Goal: Task Accomplishment & Management: Manage account settings

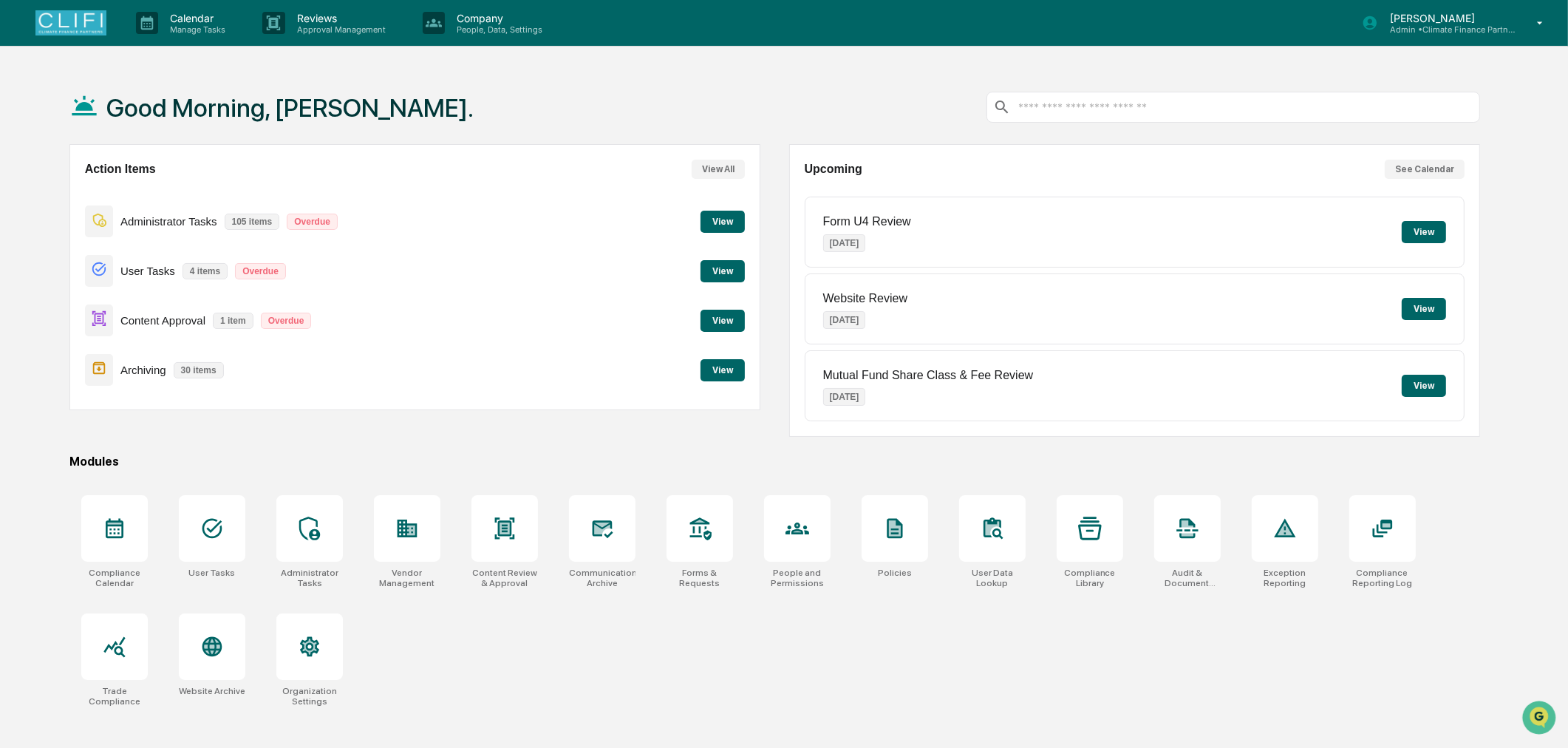
click at [726, 211] on button "View" at bounding box center [722, 221] width 44 height 22
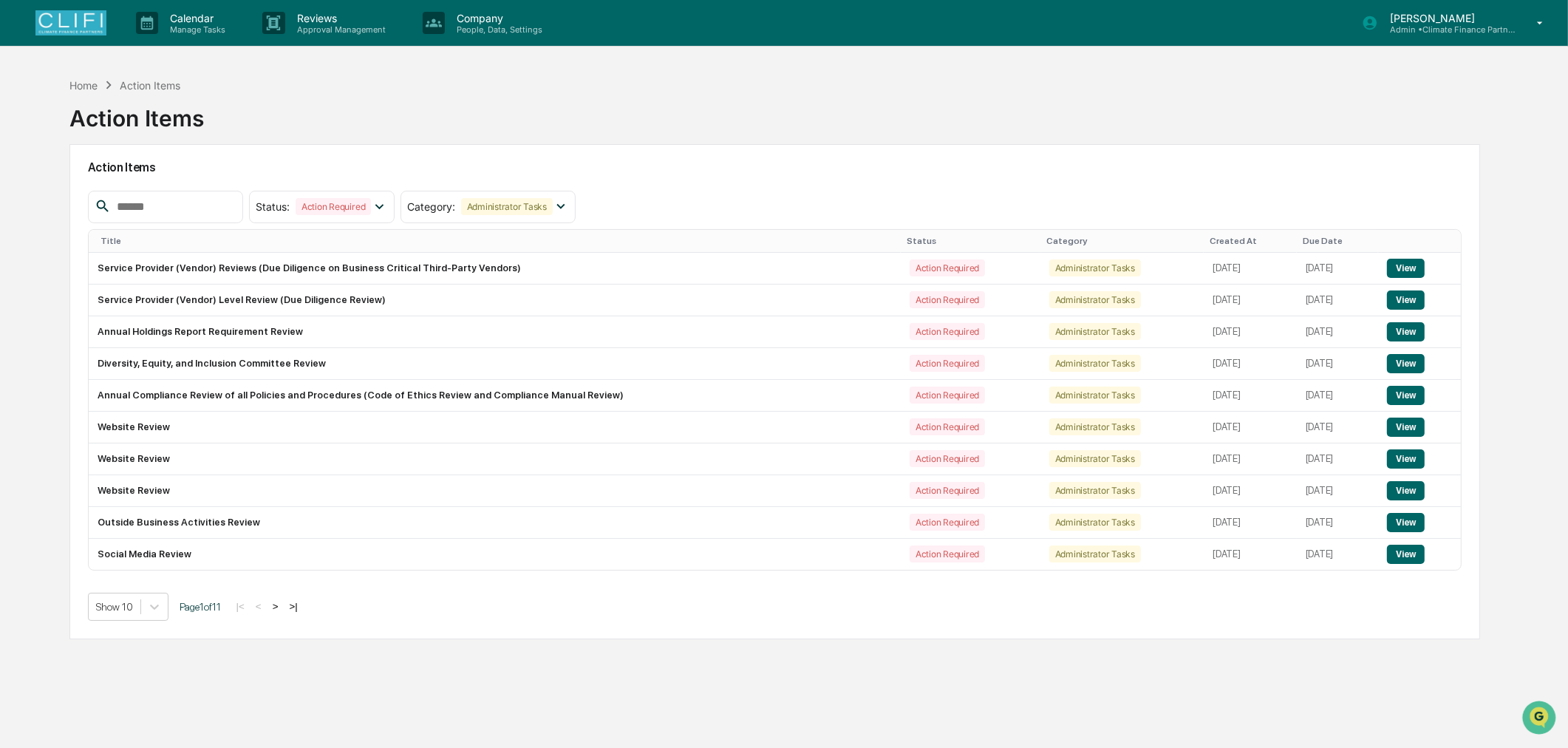
click at [71, 33] on img at bounding box center [71, 23] width 71 height 25
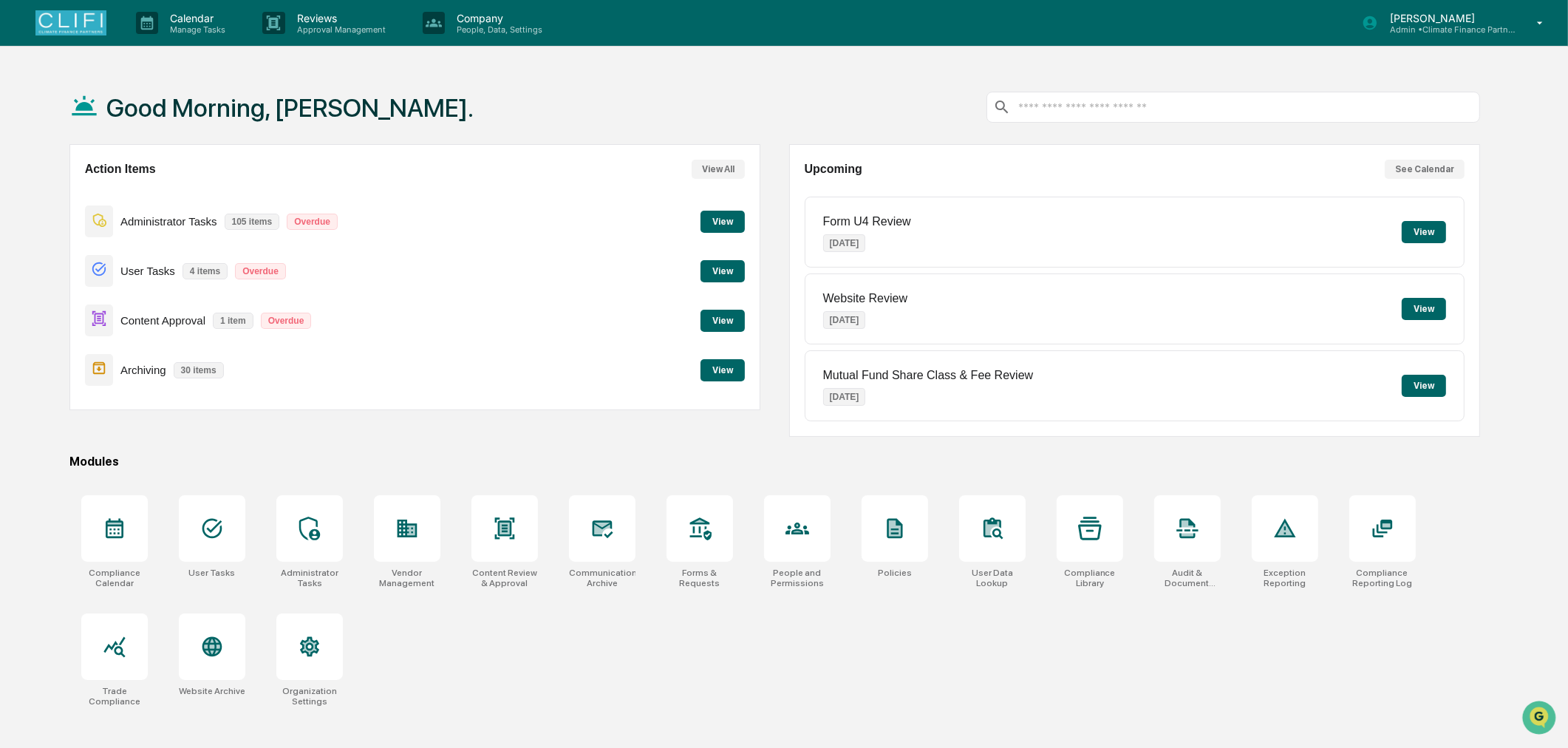
click at [740, 275] on button "View" at bounding box center [722, 270] width 44 height 22
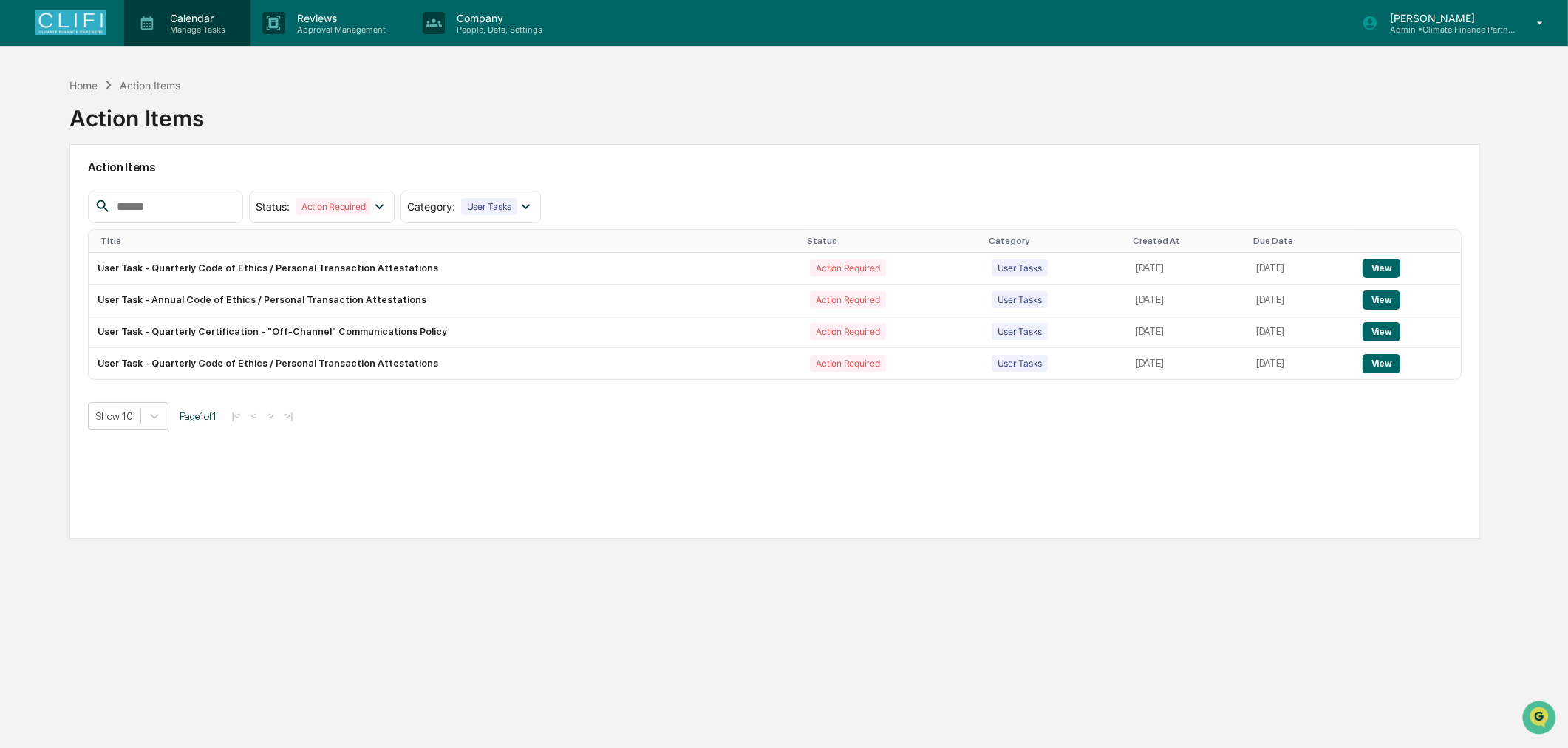
click at [178, 32] on p "Manage Tasks" at bounding box center [196, 29] width 75 height 11
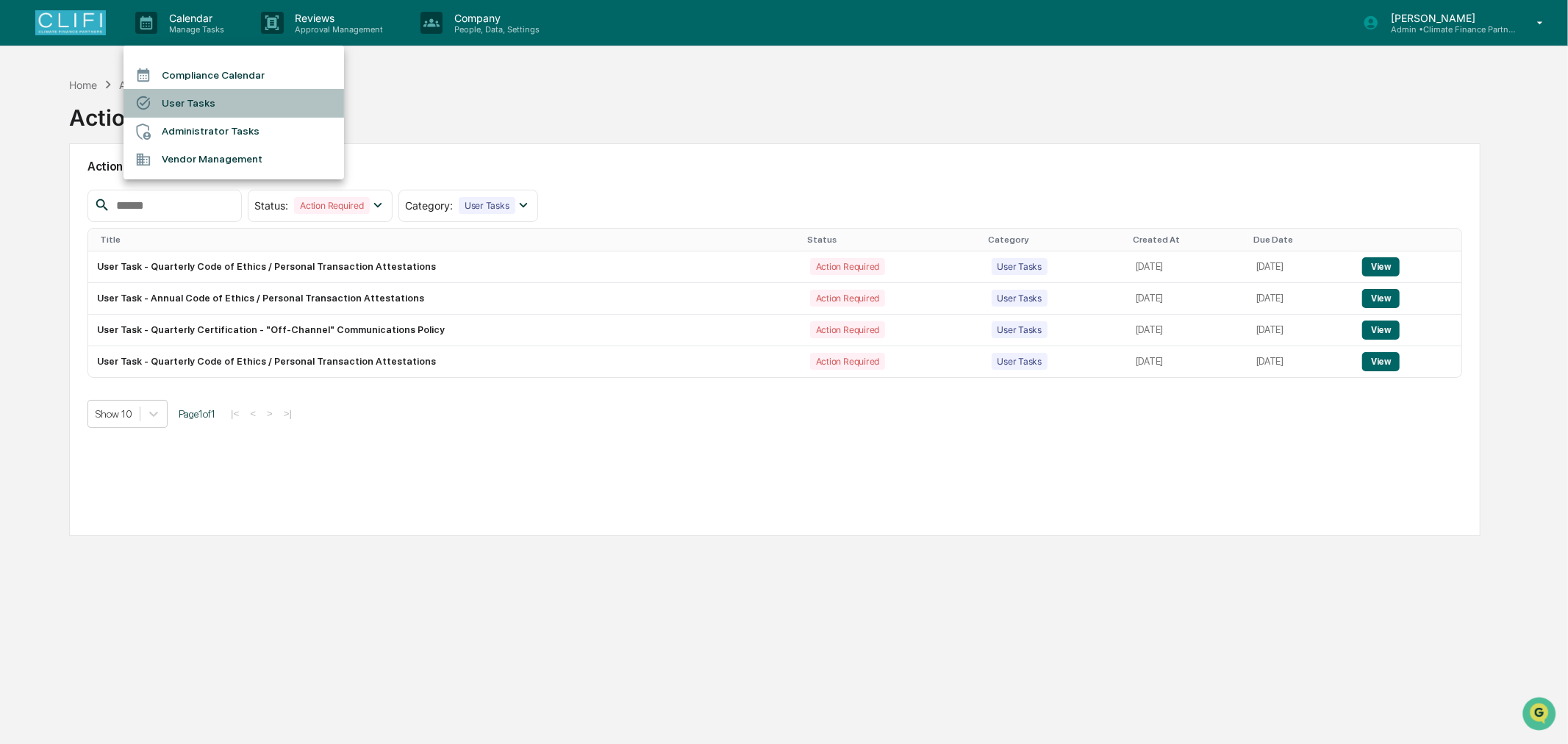
click at [202, 111] on li "User Tasks" at bounding box center [234, 104] width 220 height 28
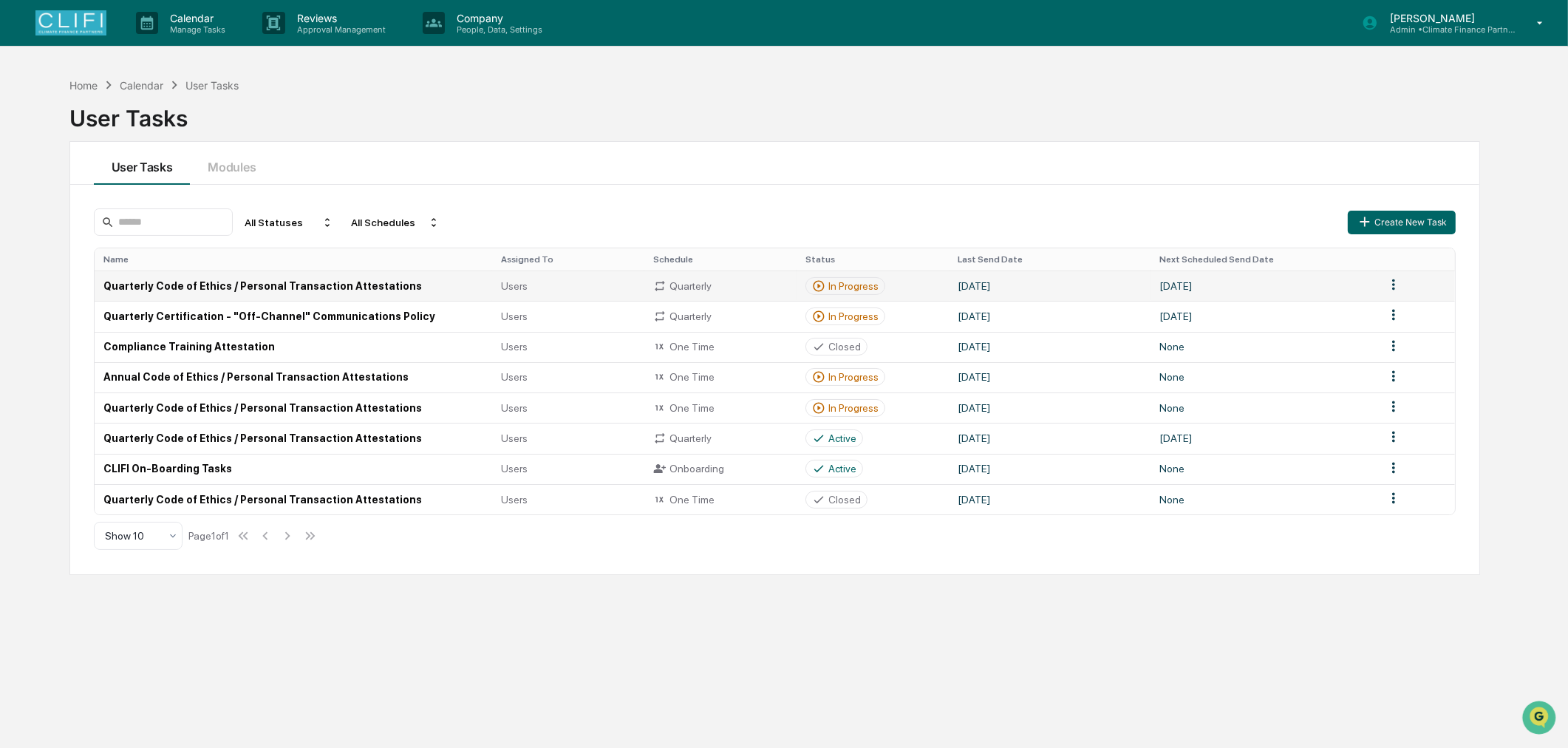
click at [1199, 285] on td "[DATE]" at bounding box center [1263, 286] width 226 height 30
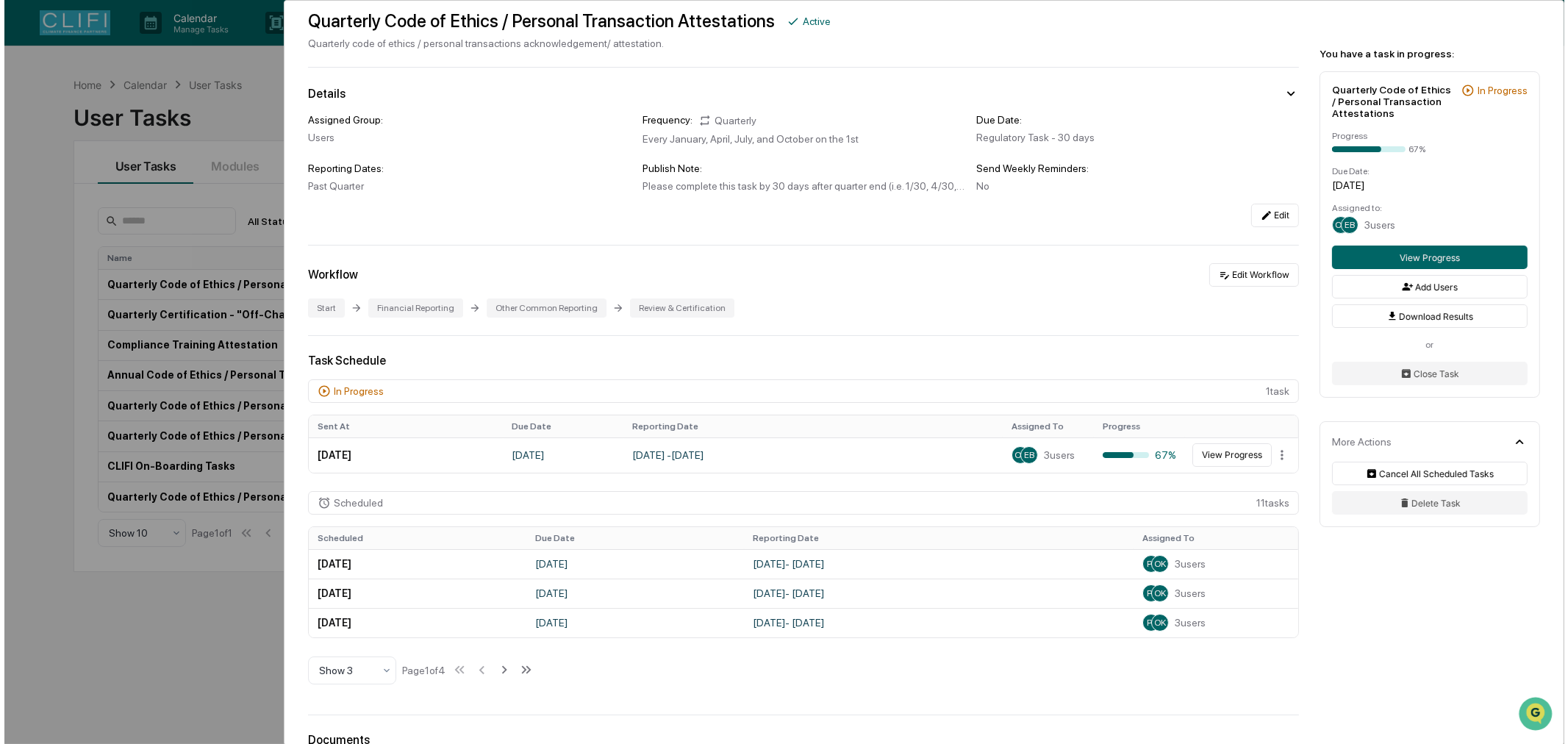
scroll to position [81, 0]
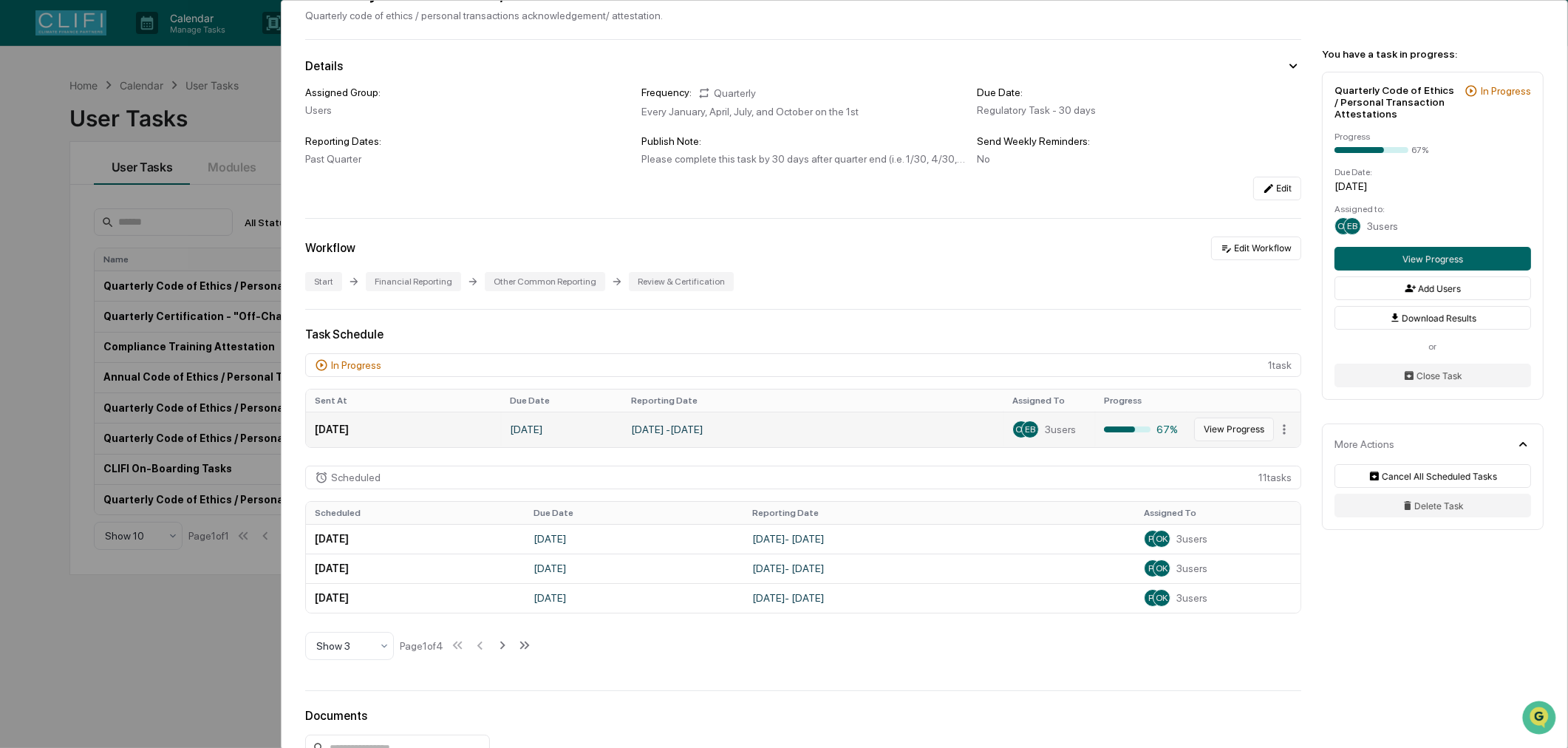
click at [1215, 431] on button "View Progress" at bounding box center [1234, 429] width 80 height 24
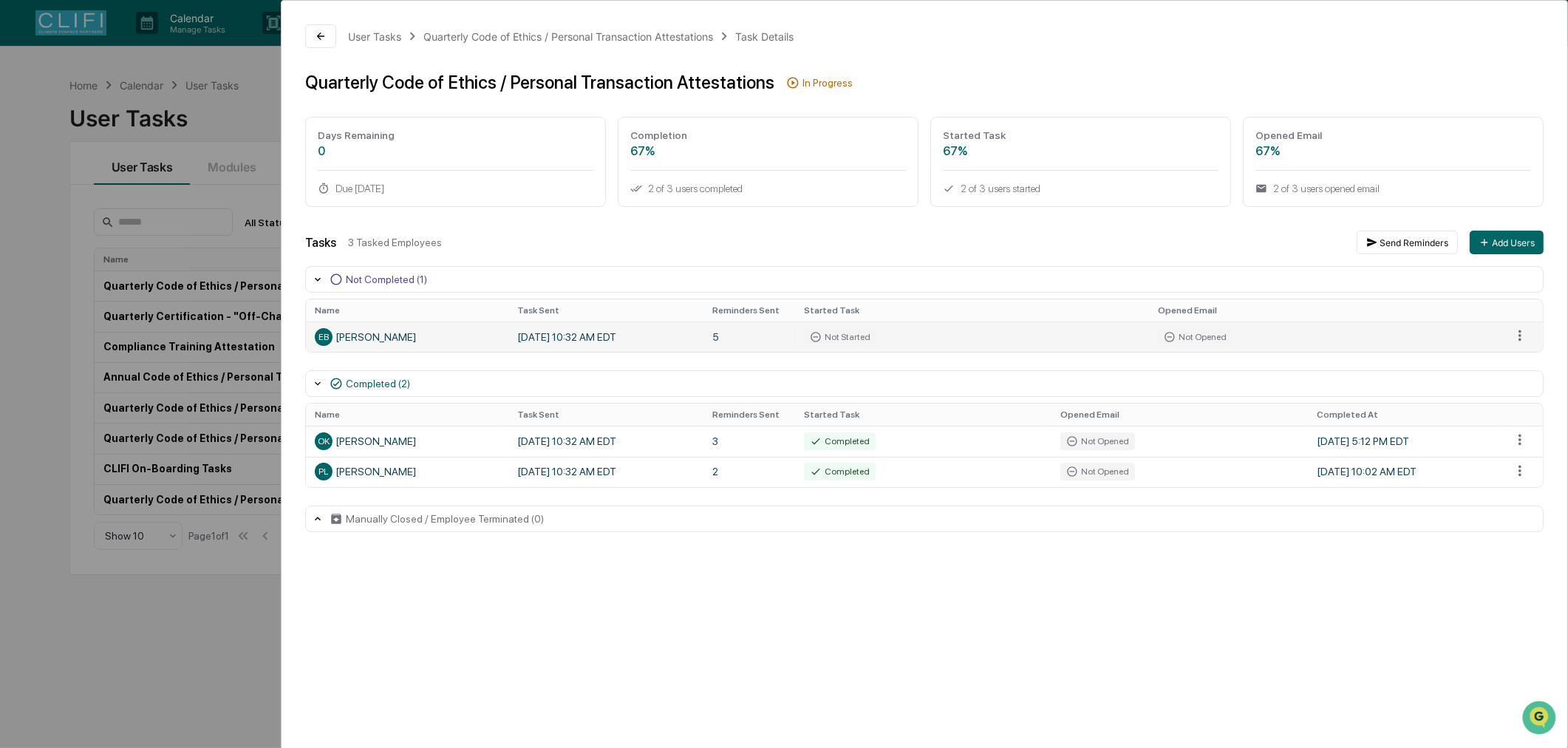
click at [416, 337] on div "EB [PERSON_NAME]" at bounding box center [407, 337] width 185 height 18
click at [391, 338] on div "EB [PERSON_NAME]" at bounding box center [407, 337] width 185 height 18
copy div "[PERSON_NAME]"
click at [37, 415] on div "User Tasks Quarterly Code of Ethics / Personal Transaction Attestations Task De…" at bounding box center [784, 374] width 1568 height 748
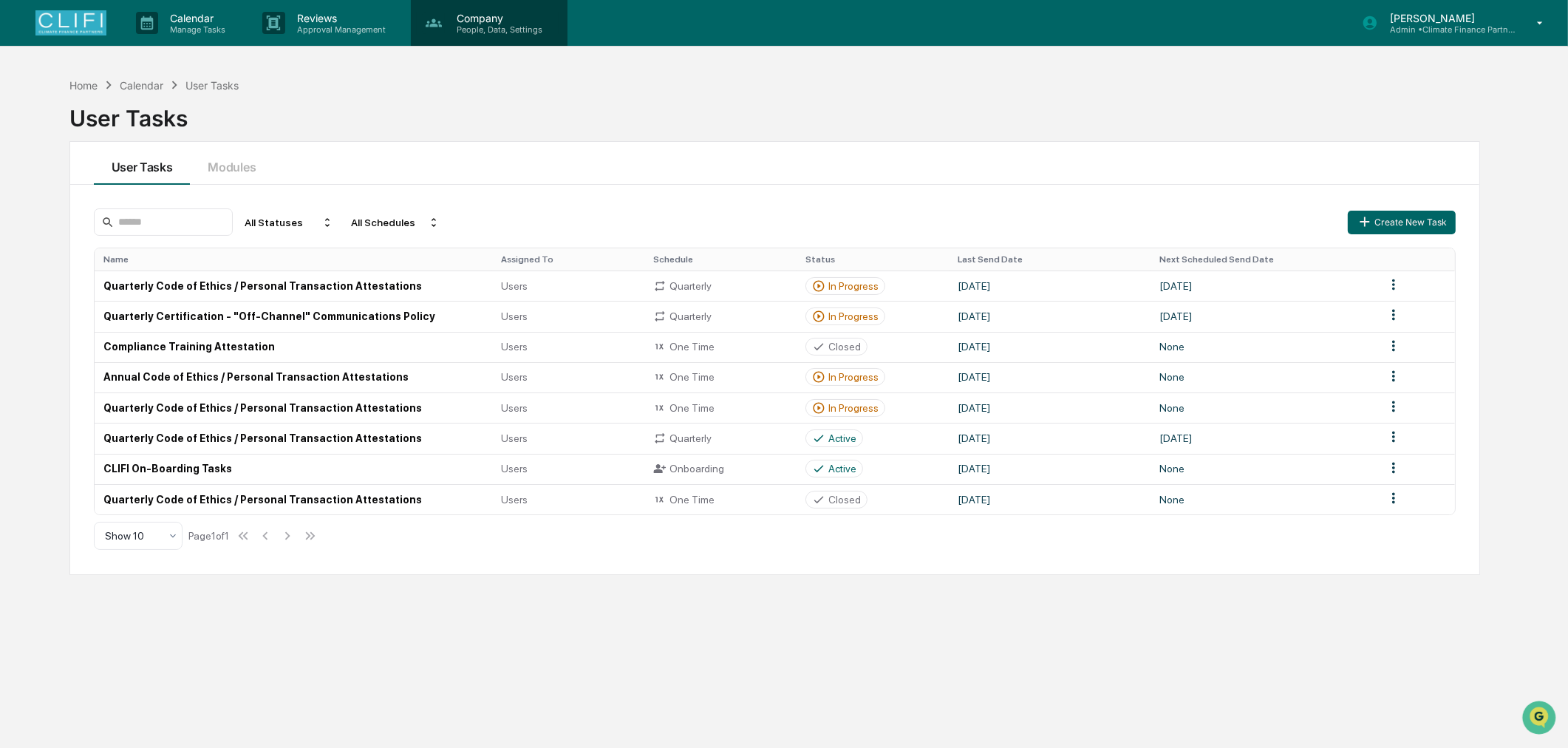
click at [447, 27] on p "People, Data, Settings" at bounding box center [497, 29] width 105 height 11
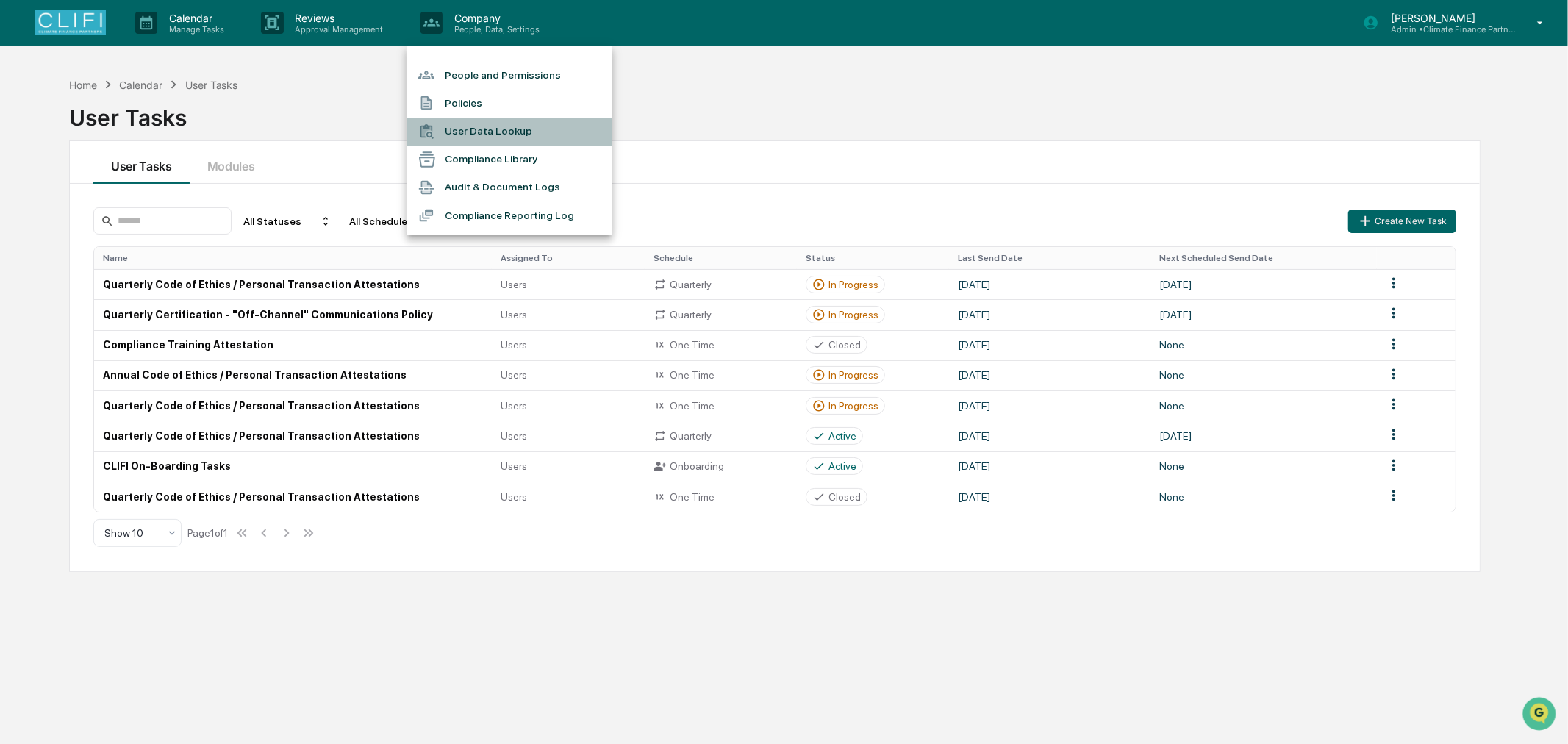
click at [486, 125] on li "User Data Lookup" at bounding box center [509, 132] width 206 height 28
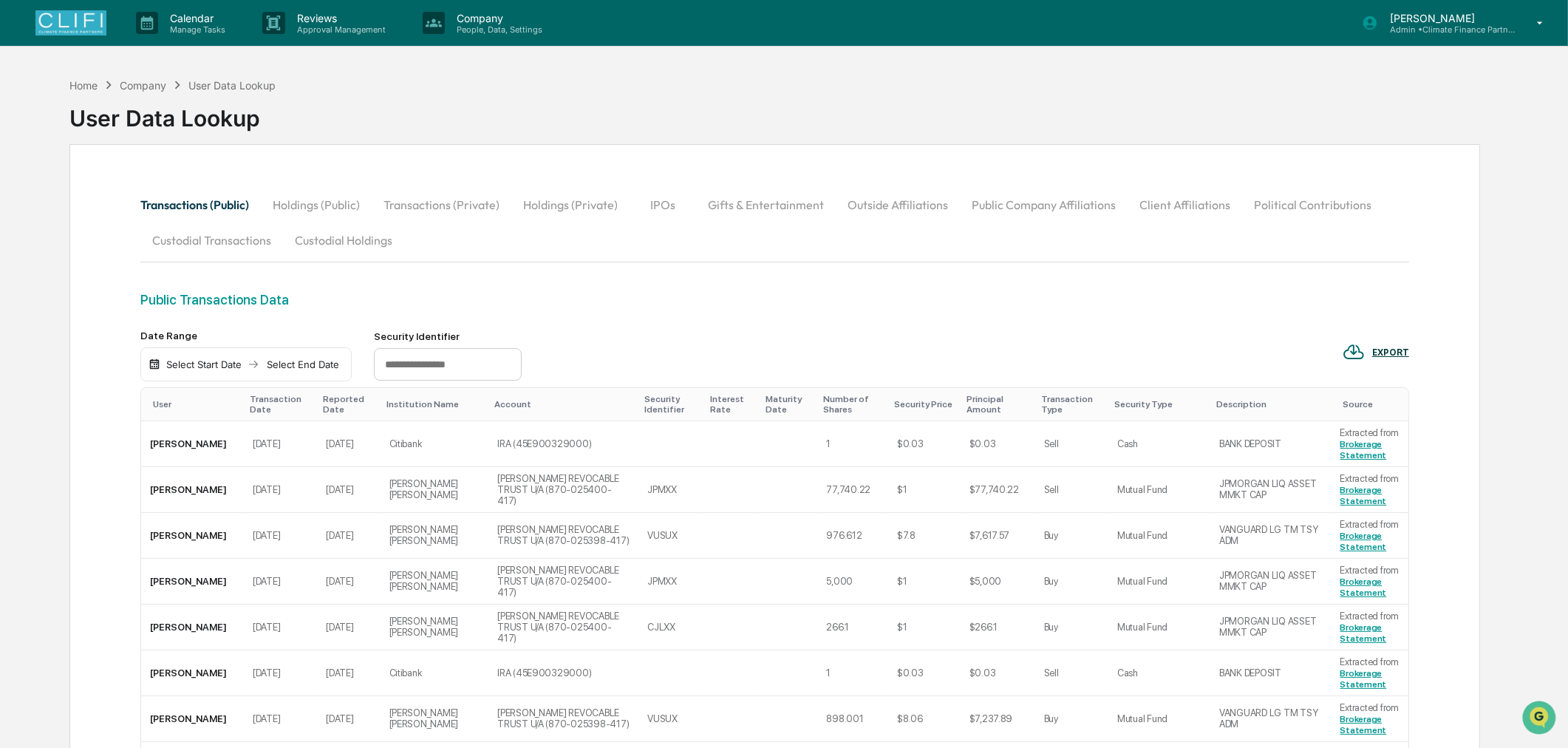
click at [245, 363] on div "Select Start Date" at bounding box center [204, 364] width 81 height 12
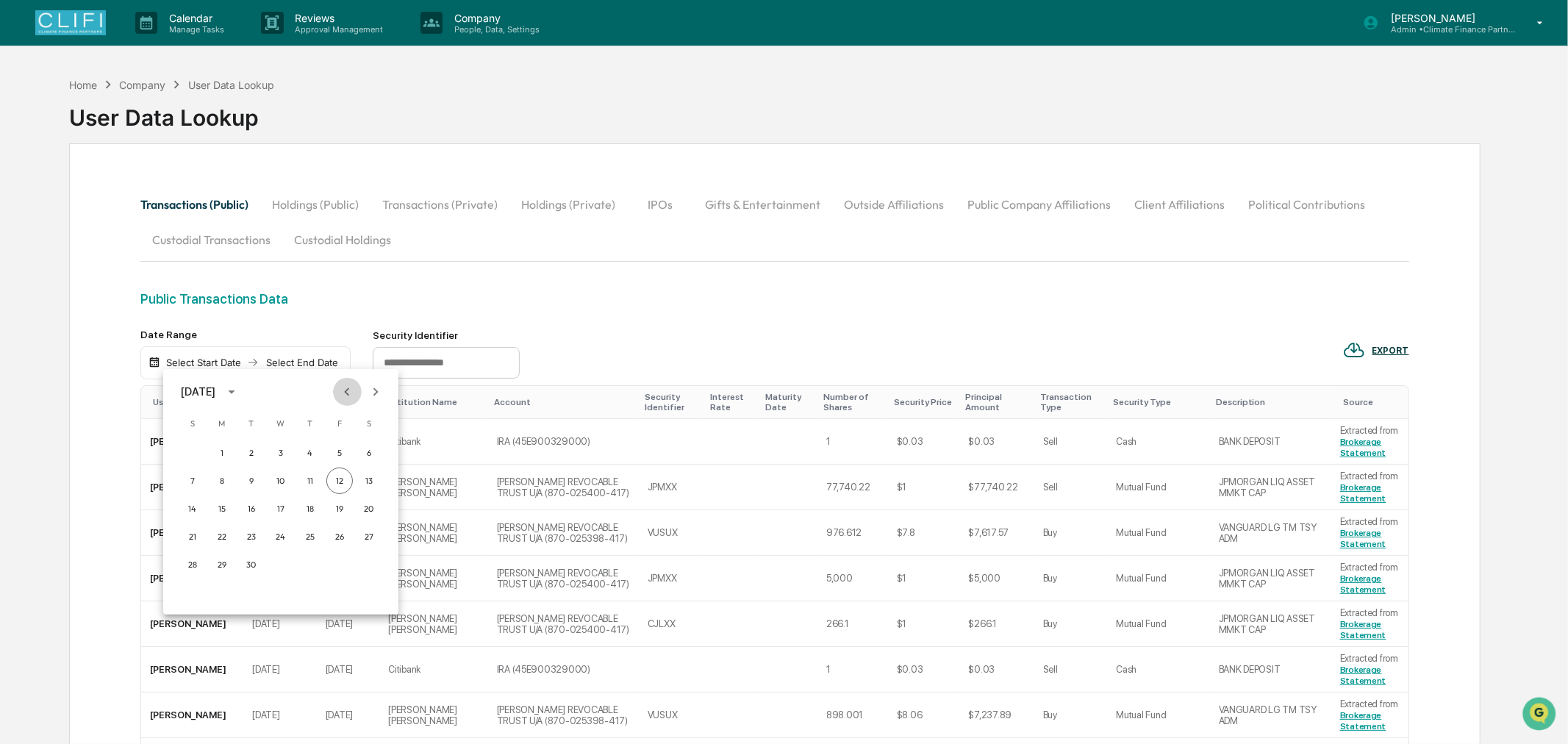
click at [342, 393] on icon "Previous month" at bounding box center [347, 392] width 16 height 16
click at [208, 357] on div at bounding box center [784, 372] width 1568 height 744
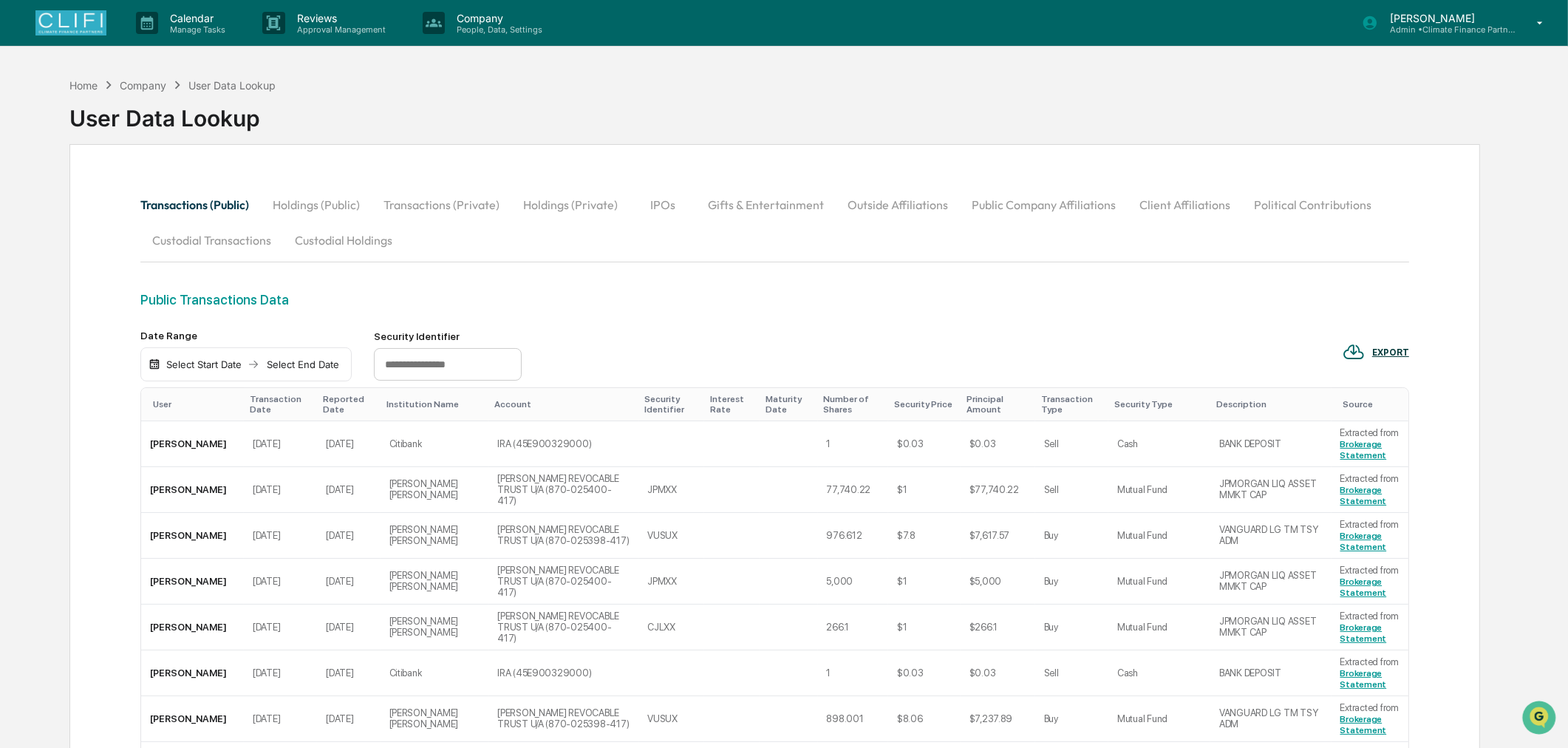
click at [209, 363] on div "Select Start Date" at bounding box center [204, 364] width 81 height 12
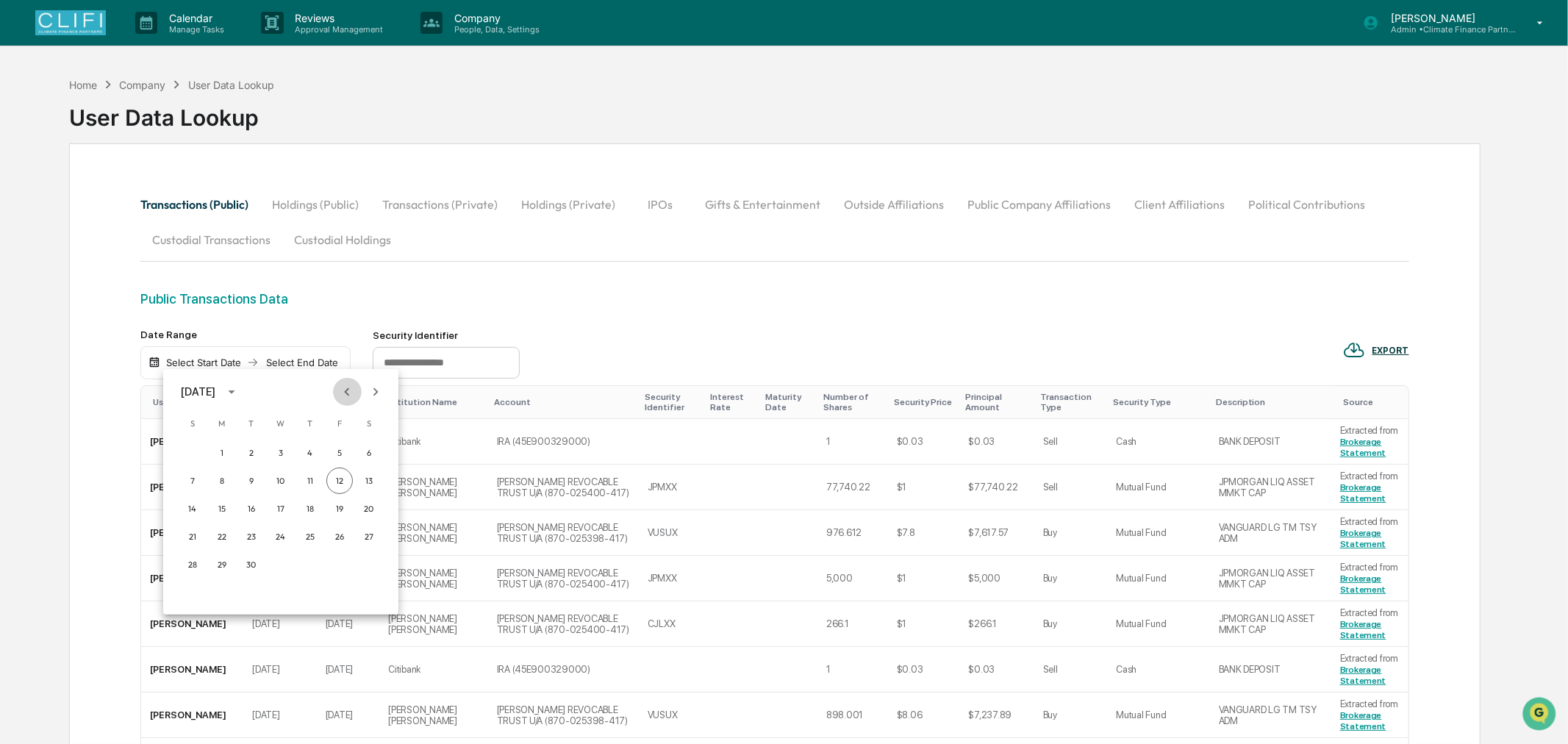
click at [343, 393] on icon "Previous month" at bounding box center [347, 392] width 16 height 16
click at [342, 393] on icon "Previous month" at bounding box center [347, 392] width 16 height 16
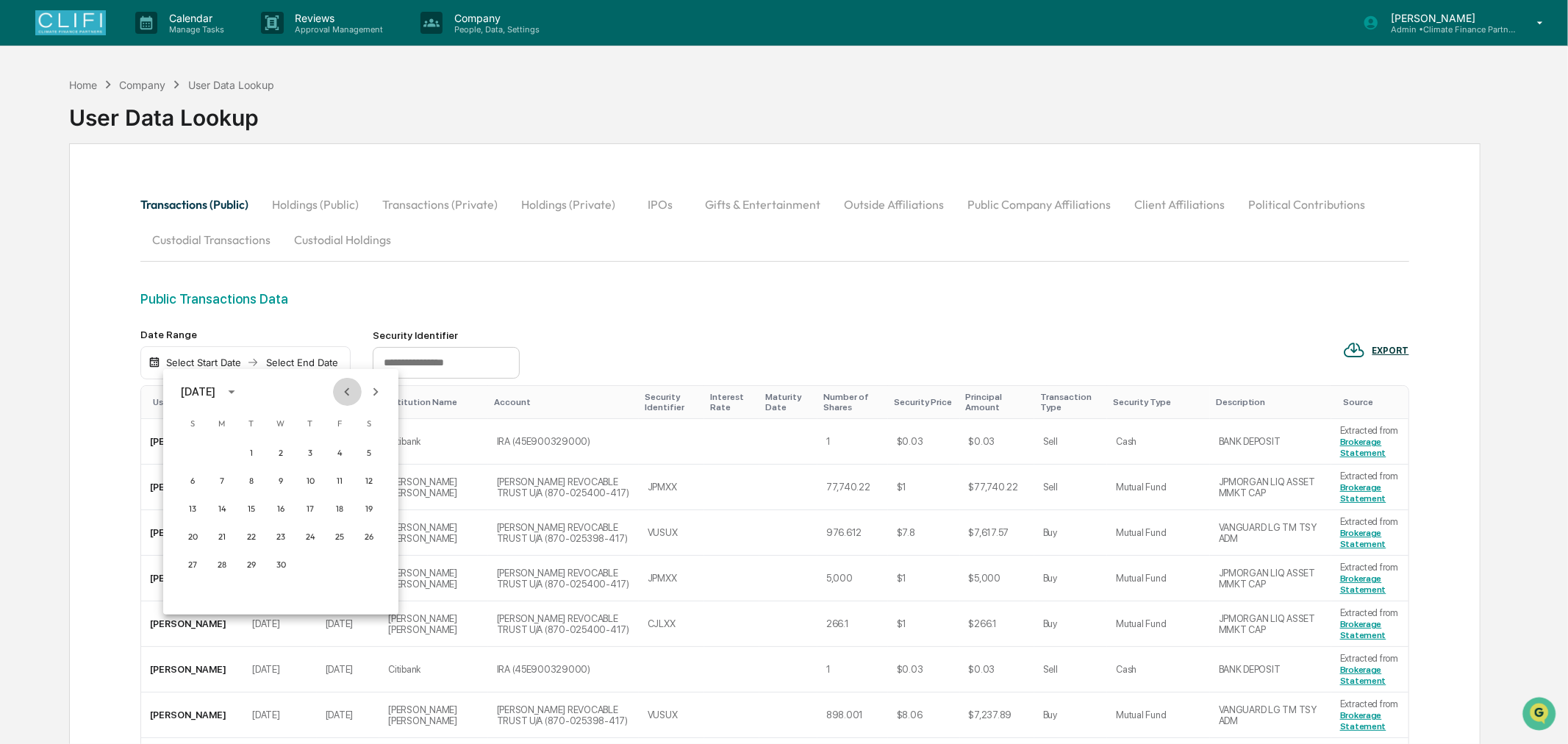
click at [342, 393] on icon "Previous month" at bounding box center [347, 392] width 16 height 16
